Goal: Task Accomplishment & Management: Use online tool/utility

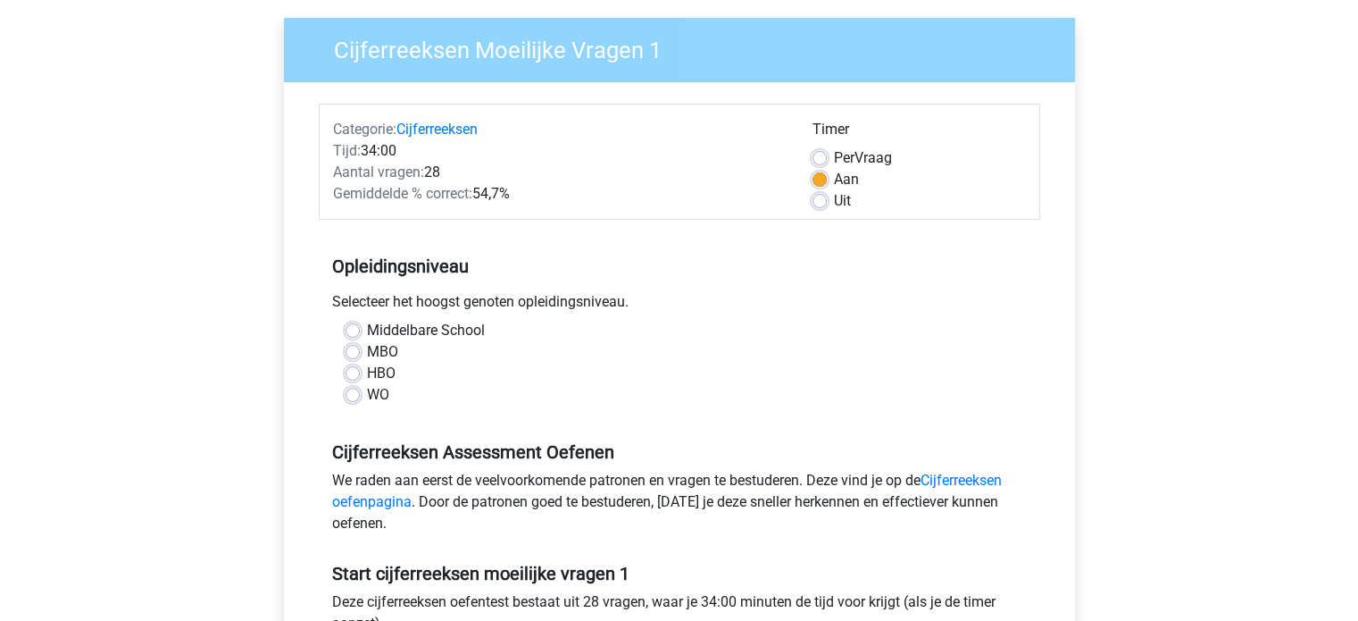
scroll to position [132, 0]
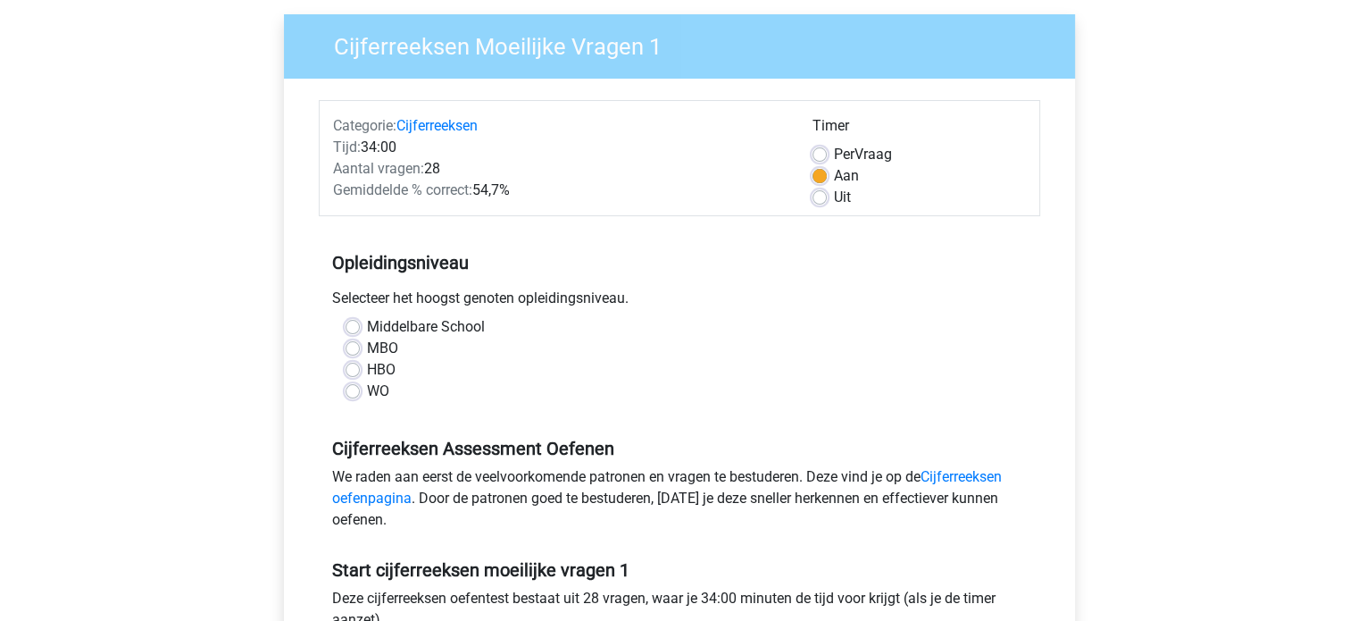
click at [367, 364] on label "HBO" at bounding box center [381, 369] width 29 height 21
click at [350, 364] on input "HBO" at bounding box center [353, 368] width 14 height 18
radio input "true"
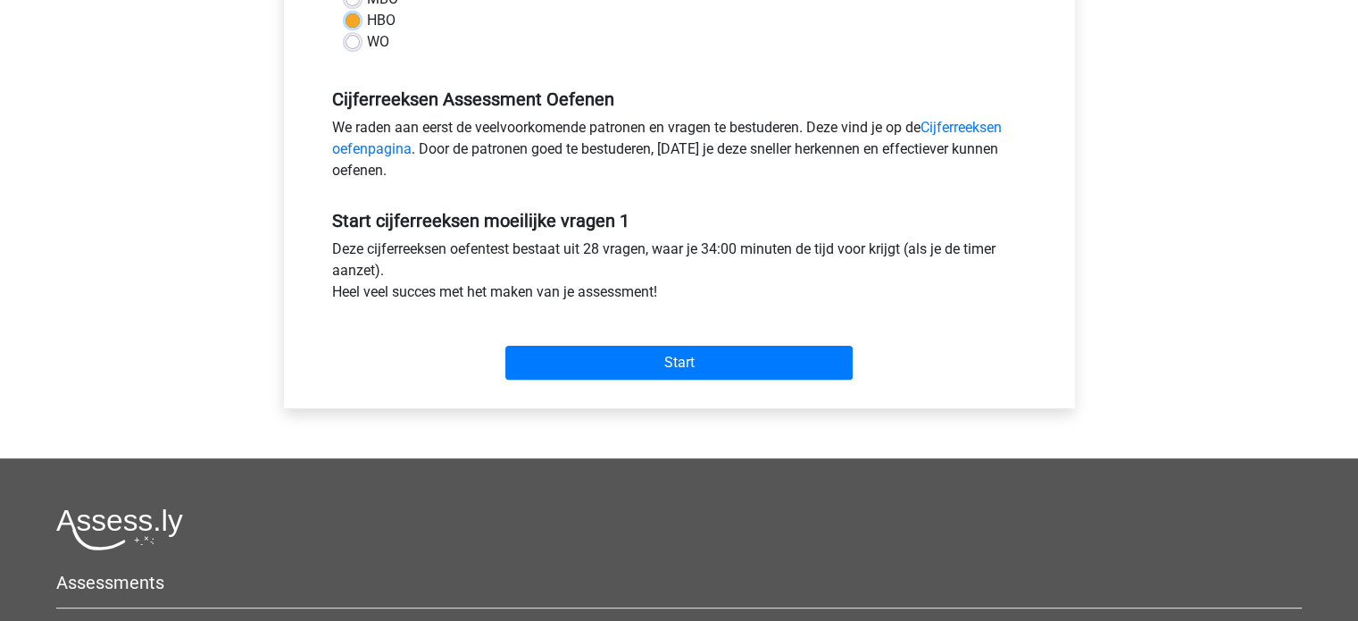
scroll to position [478, 0]
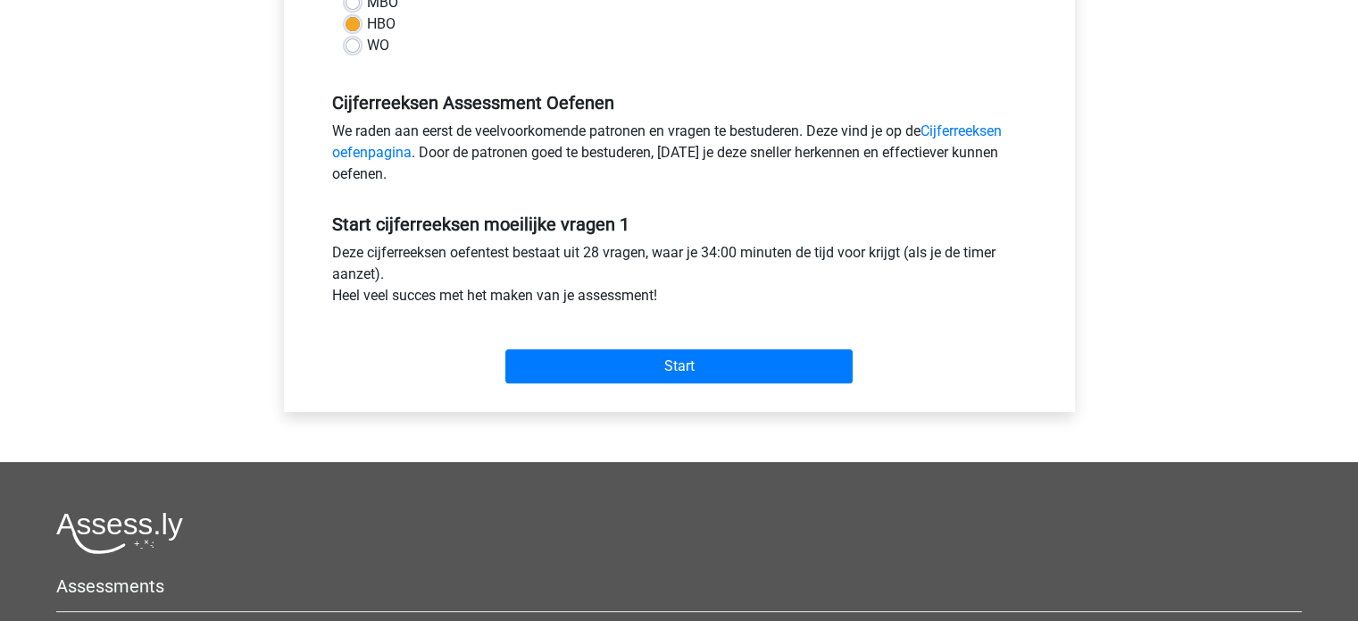
click at [575, 321] on div "Start" at bounding box center [679, 352] width 721 height 63
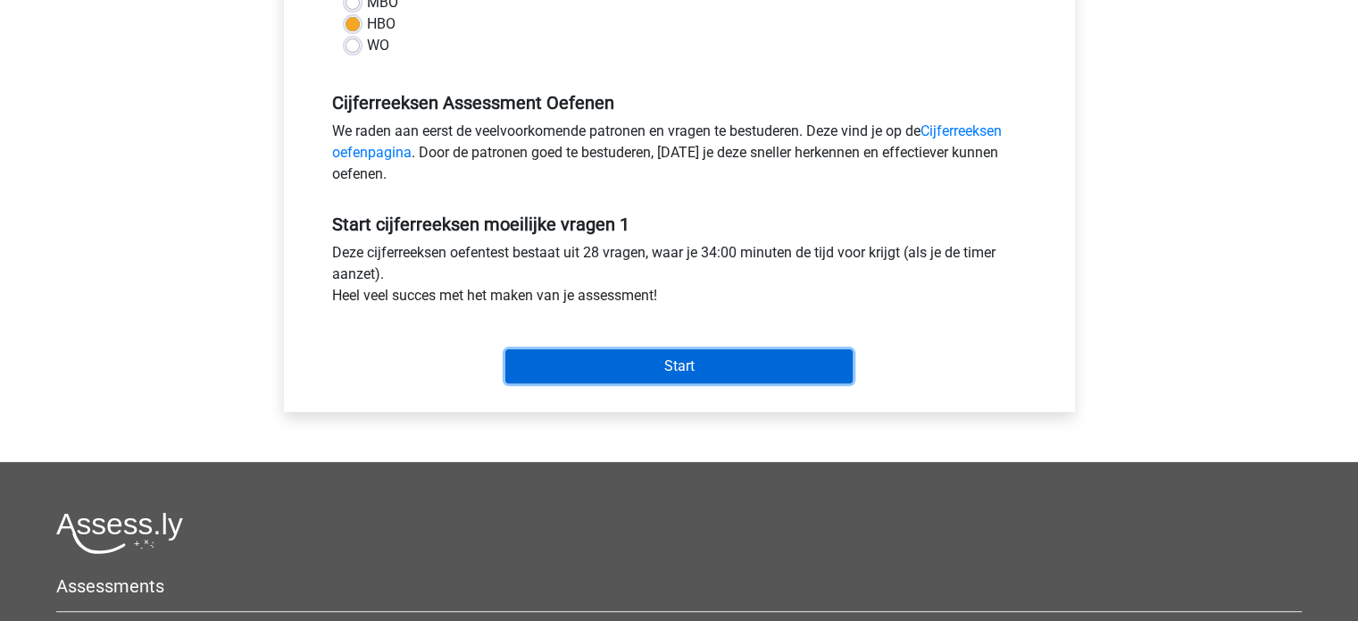
click at [576, 353] on input "Start" at bounding box center [678, 366] width 347 height 34
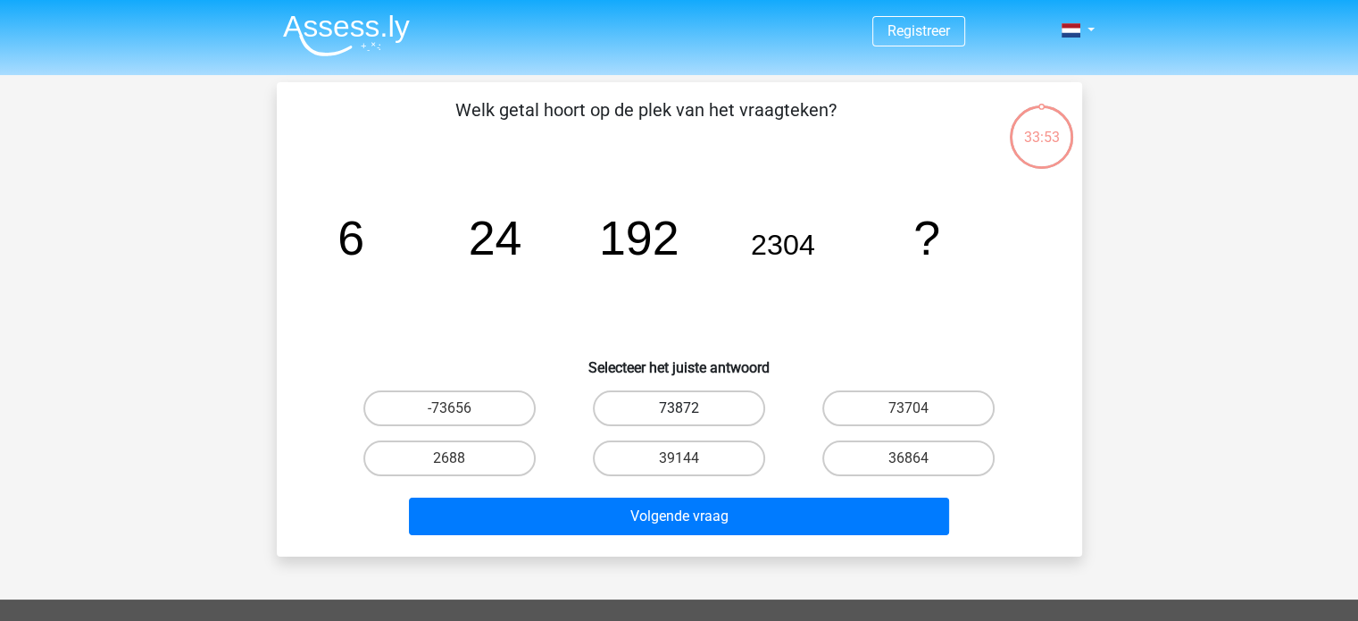
click at [643, 419] on label "73872" at bounding box center [679, 408] width 172 height 36
click at [679, 419] on input "73872" at bounding box center [685, 414] width 12 height 12
radio input "true"
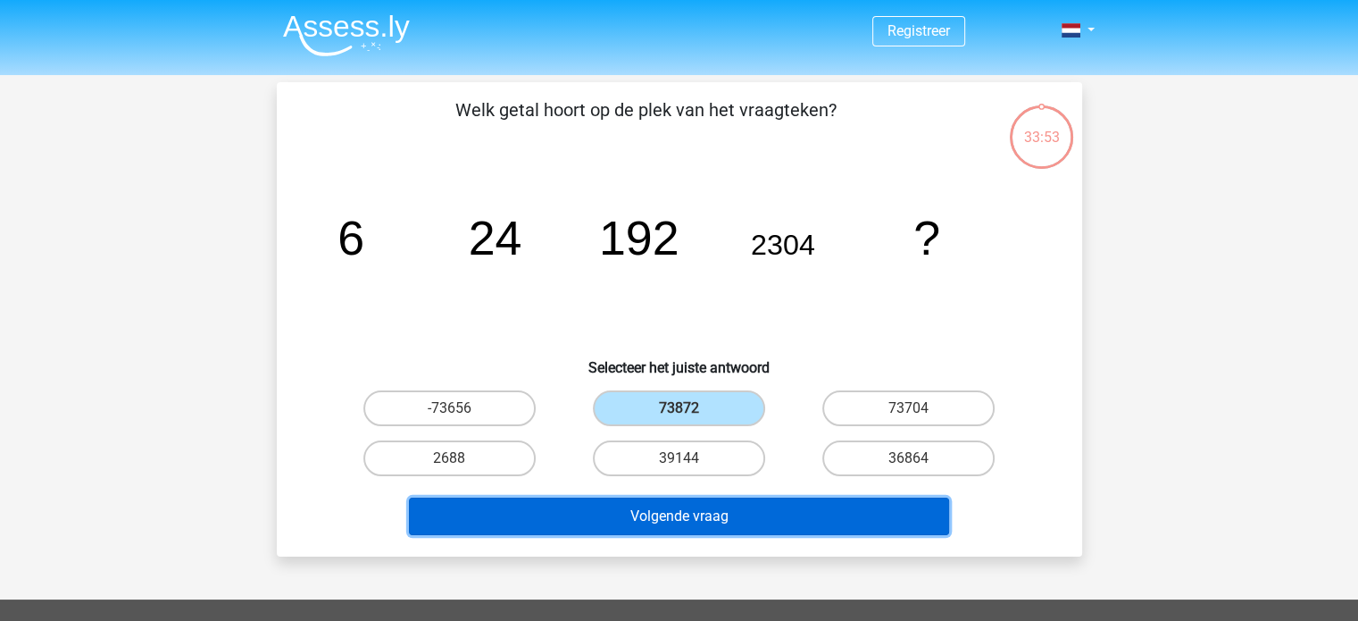
click at [632, 516] on button "Volgende vraag" at bounding box center [679, 516] width 540 height 38
